Goal: Transaction & Acquisition: Purchase product/service

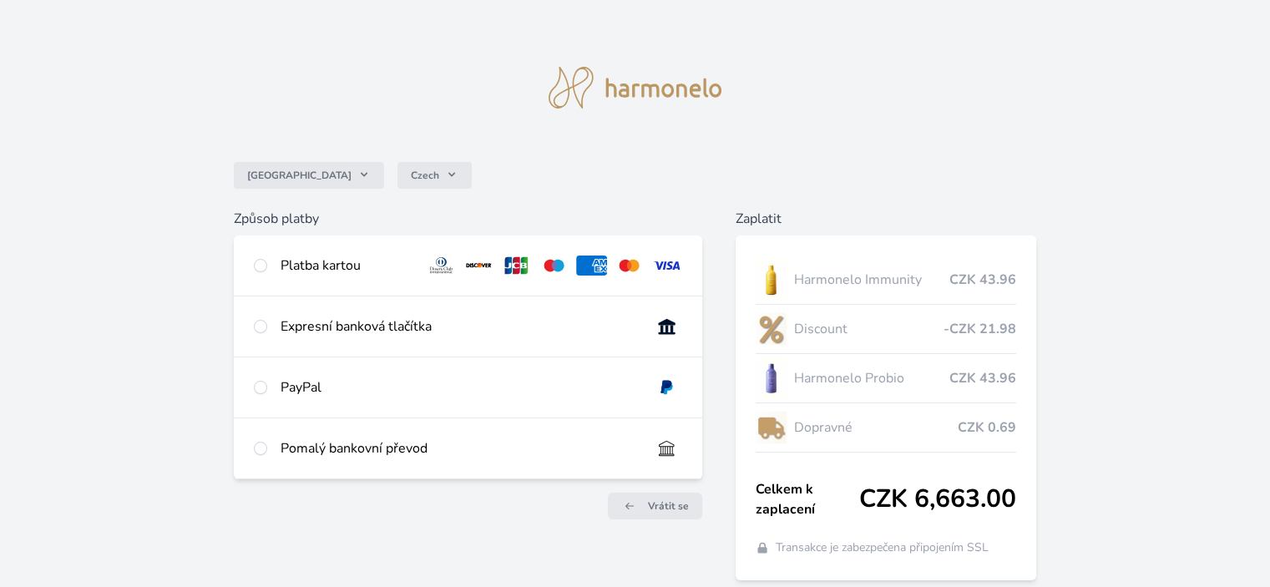
click at [326, 261] on div "Platba kartou" at bounding box center [347, 266] width 132 height 20
radio input "true"
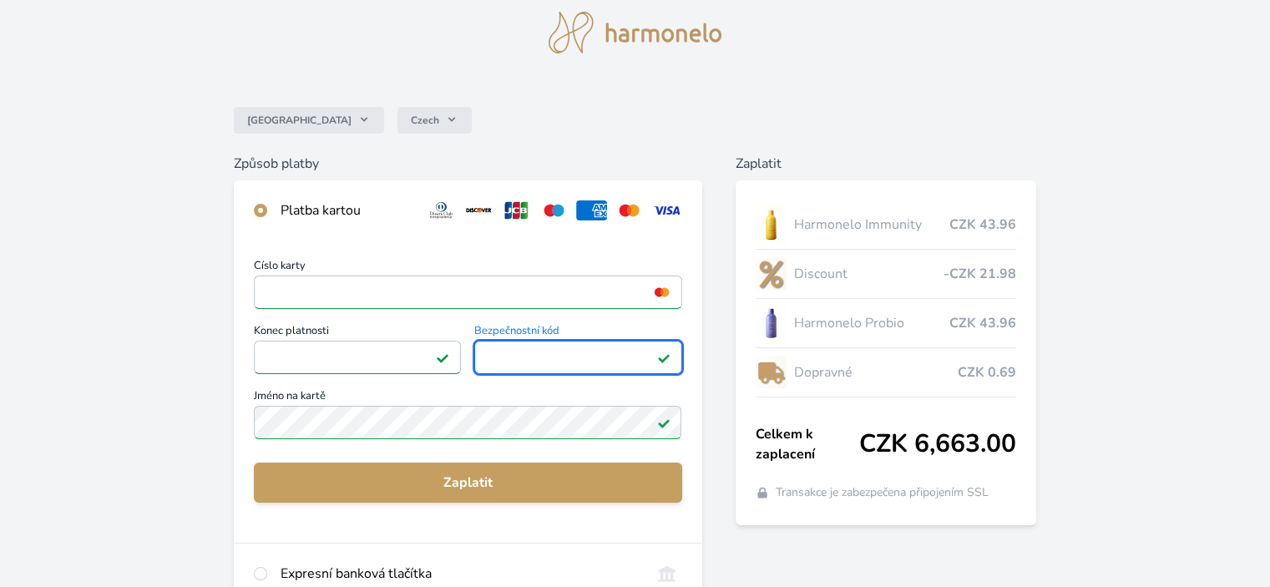
scroll to position [83, 0]
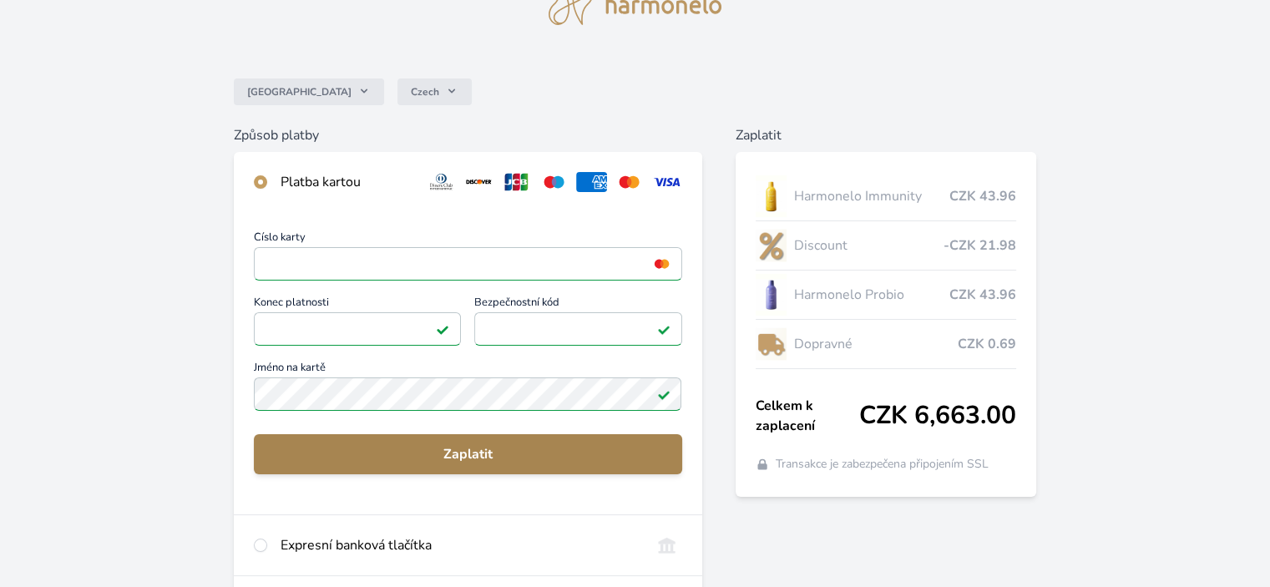
click at [474, 450] on span "Zaplatit" at bounding box center [467, 454] width 401 height 20
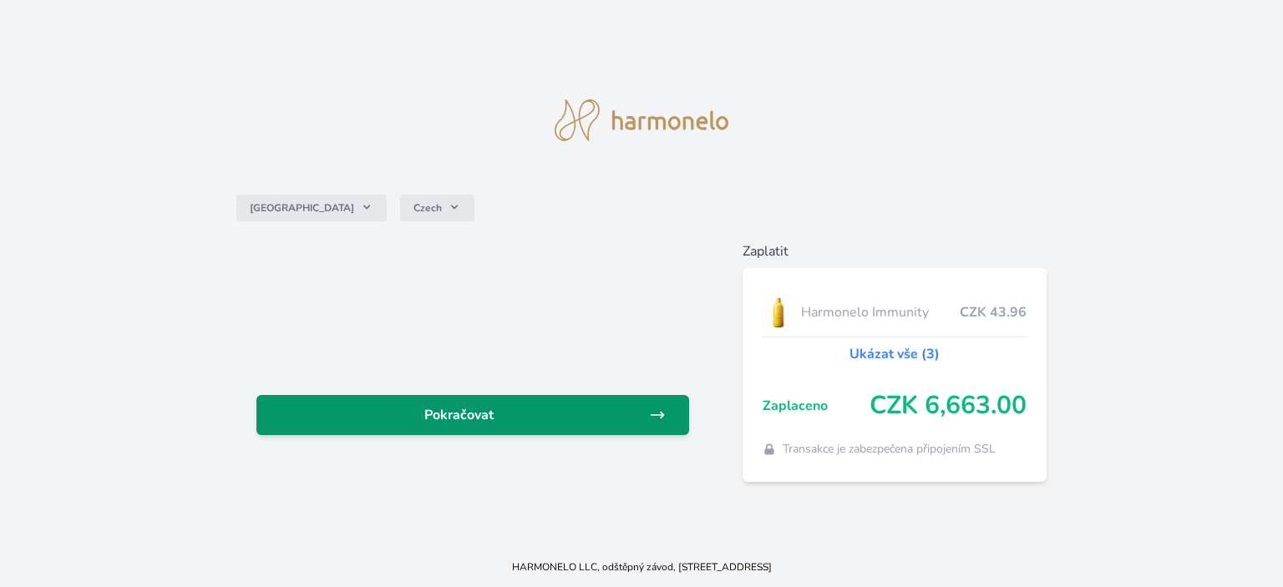
click at [443, 410] on span "Pokračovat" at bounding box center [459, 415] width 379 height 20
